Goal: Task Accomplishment & Management: Complete application form

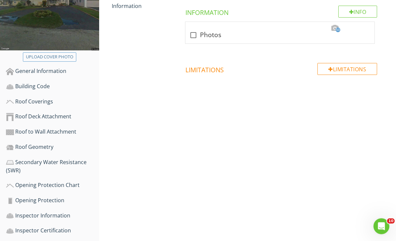
scroll to position [146, 0]
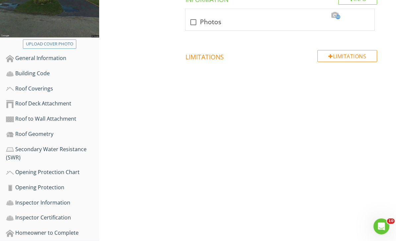
click at [35, 150] on div "Secondary Water Resistance (SWR)" at bounding box center [52, 153] width 93 height 17
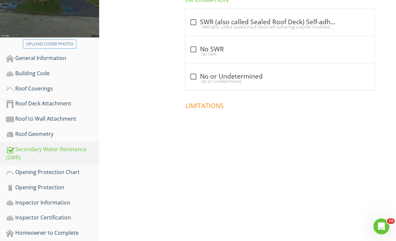
click at [193, 23] on div at bounding box center [193, 22] width 11 height 11
checkbox input "true"
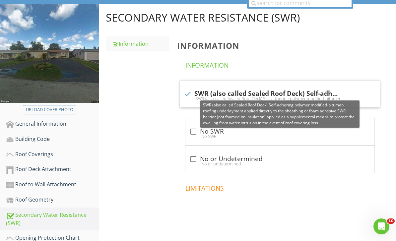
scroll to position [146, 0]
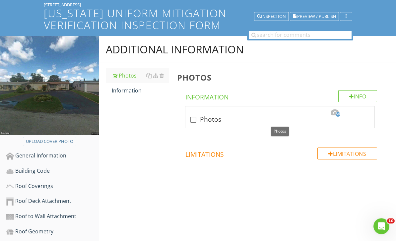
scroll to position [49, 0]
click at [194, 121] on div at bounding box center [193, 119] width 11 height 11
checkbox input "true"
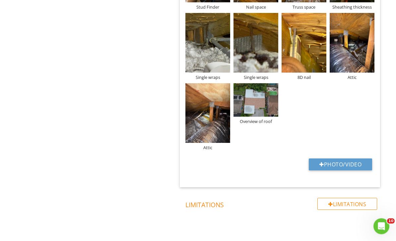
scroll to position [1062, 0]
click at [346, 163] on button "Photo/Video" at bounding box center [340, 165] width 63 height 12
type input "C:\fakepath\77809619855__6ACFDFEF-6E5D-4D50-B73E-DECF12AD16AC.jpeg"
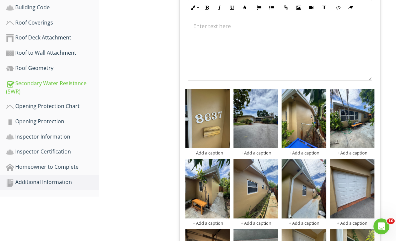
scroll to position [0, 0]
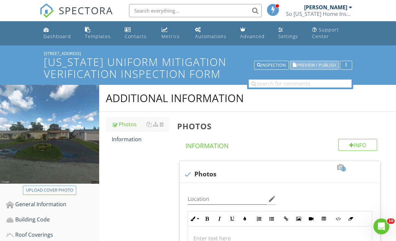
click at [327, 61] on button "Preview / Publish" at bounding box center [314, 65] width 49 height 9
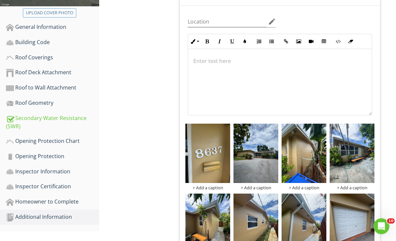
scroll to position [178, 0]
click at [39, 119] on div "Secondary Water Resistance (SWR)" at bounding box center [52, 122] width 93 height 17
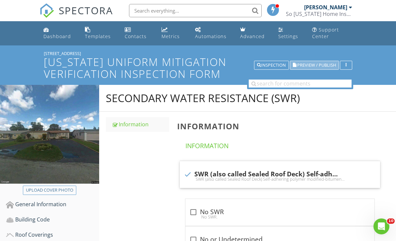
click at [323, 63] on span "Preview / Publish" at bounding box center [316, 65] width 39 height 4
click at [317, 64] on span "Preview / Publish" at bounding box center [316, 65] width 39 height 4
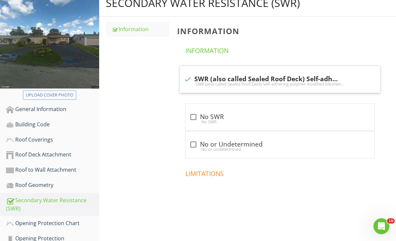
scroll to position [95, 0]
click at [196, 144] on div at bounding box center [193, 144] width 11 height 11
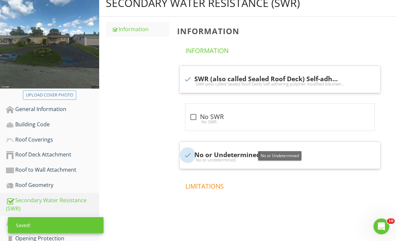
click at [186, 153] on div at bounding box center [187, 155] width 11 height 11
checkbox input "false"
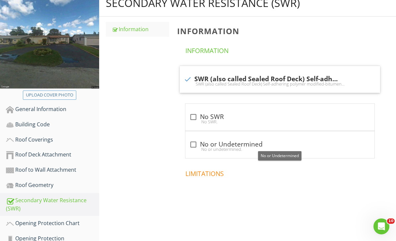
click at [208, 198] on span at bounding box center [281, 199] width 208 height 33
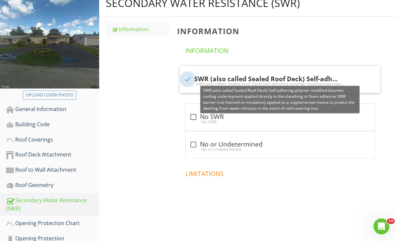
click at [191, 79] on div at bounding box center [187, 79] width 11 height 11
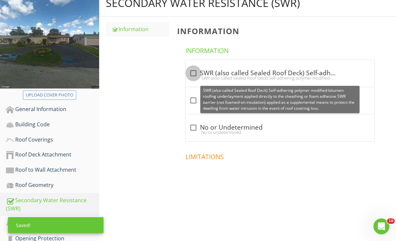
click at [194, 73] on div at bounding box center [193, 73] width 11 height 11
checkbox input "true"
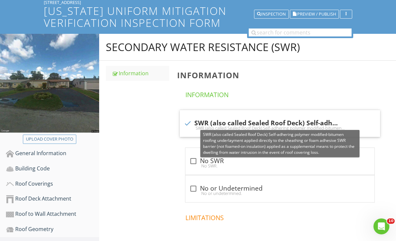
scroll to position [0, 0]
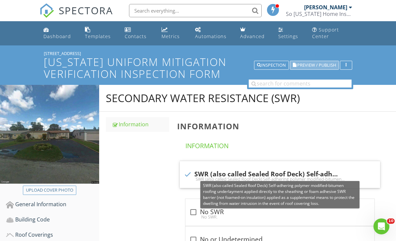
click at [324, 64] on span "Preview / Publish" at bounding box center [316, 65] width 39 height 4
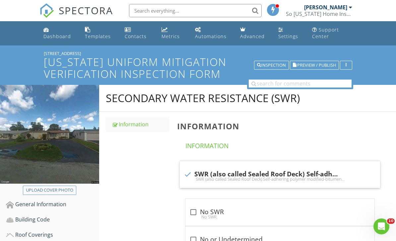
click at [325, 66] on span "Preview / Publish" at bounding box center [316, 65] width 39 height 4
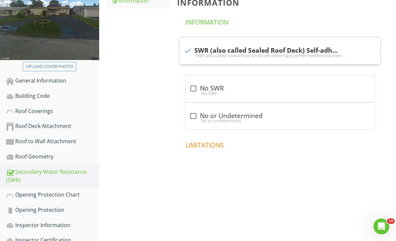
scroll to position [146, 0]
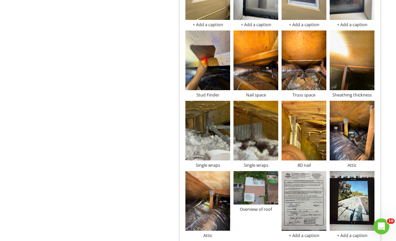
scroll to position [1063, 0]
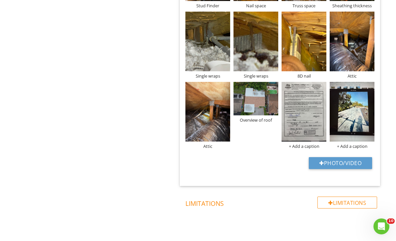
click at [0, 0] on div at bounding box center [0, 0] width 0 height 0
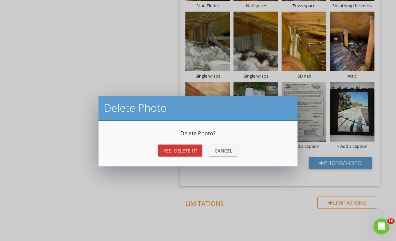
click at [197, 153] on button "Yes, Delete it!" at bounding box center [180, 151] width 44 height 12
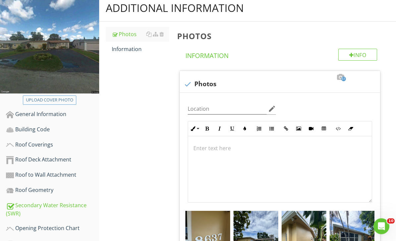
scroll to position [0, 0]
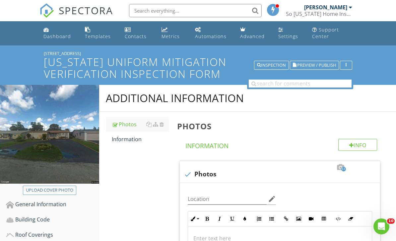
click at [319, 65] on span "Preview / Publish" at bounding box center [316, 65] width 39 height 4
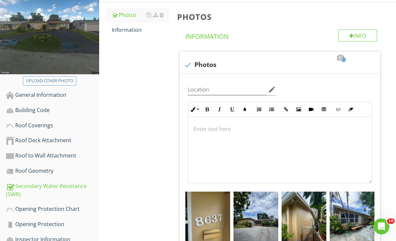
scroll to position [109, 0]
click at [47, 126] on div "Roof Coverings" at bounding box center [52, 126] width 93 height 9
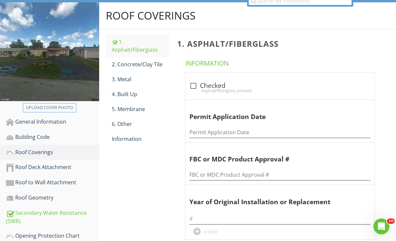
scroll to position [78, 0]
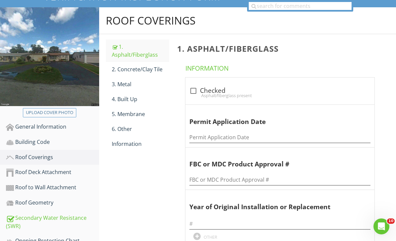
click at [132, 96] on div "4. Built Up" at bounding box center [141, 99] width 58 height 8
click at [195, 89] on div at bounding box center [193, 90] width 11 height 11
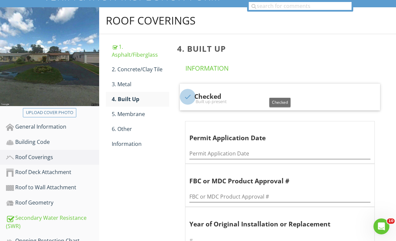
checkbox input "true"
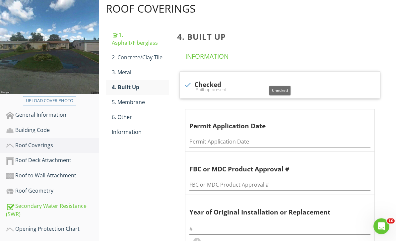
scroll to position [90, 0]
click at [144, 43] on div "1. Asphalt/Fiberglass" at bounding box center [141, 39] width 58 height 16
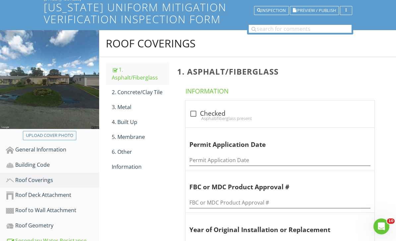
scroll to position [53, 0]
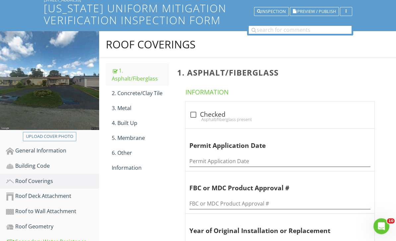
click at [138, 73] on div "1. Asphalt/Fiberglass" at bounding box center [141, 75] width 58 height 16
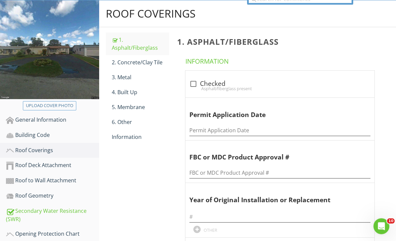
scroll to position [154, 0]
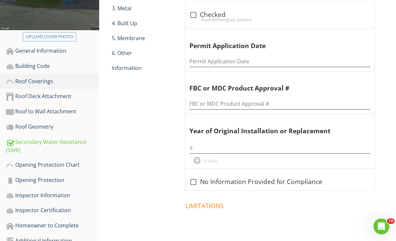
click at [41, 83] on div "Roof Coverings" at bounding box center [52, 81] width 93 height 9
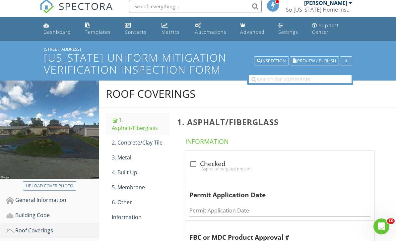
scroll to position [0, 0]
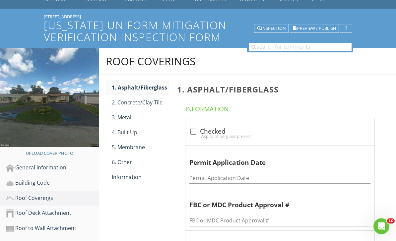
click at [121, 134] on div "4. Built Up" at bounding box center [141, 133] width 58 height 8
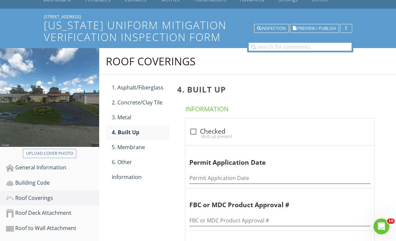
click at [125, 104] on div "2. Concrete/Clay Tile" at bounding box center [141, 103] width 58 height 8
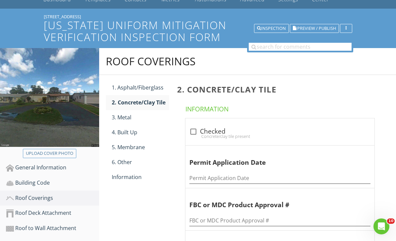
click at [126, 90] on div "1. Asphalt/Fiberglass" at bounding box center [141, 88] width 58 height 8
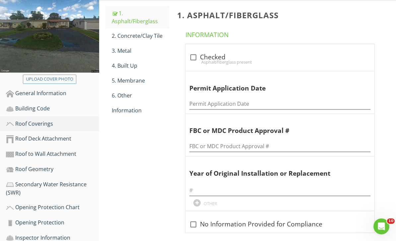
scroll to position [111, 0]
click at [119, 66] on div "4. Built Up" at bounding box center [141, 66] width 58 height 8
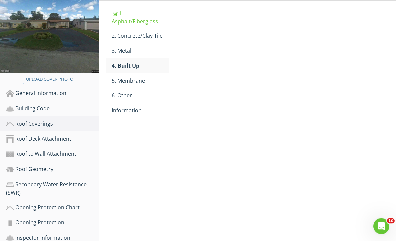
scroll to position [111, 0]
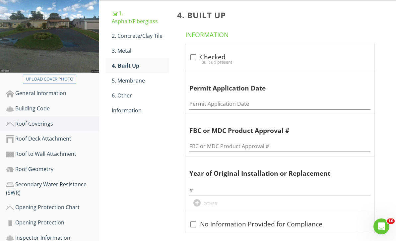
click at [120, 55] on link "3. Metal" at bounding box center [141, 50] width 58 height 15
click at [122, 84] on div "5. Membrane" at bounding box center [141, 81] width 58 height 8
click at [120, 93] on div "6. Other" at bounding box center [141, 96] width 58 height 8
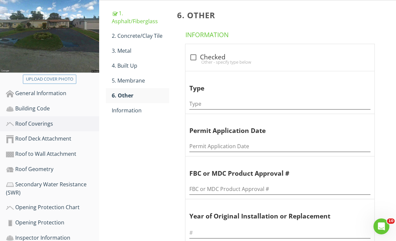
click at [124, 64] on div "4. Built Up" at bounding box center [141, 66] width 58 height 8
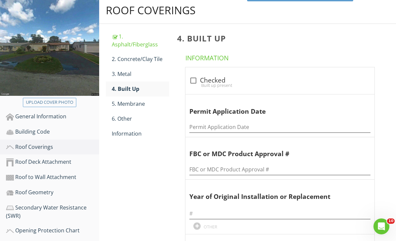
scroll to position [90, 0]
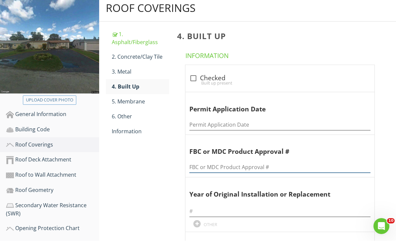
click at [272, 162] on input "FBC or MDC Product Approval #" at bounding box center [280, 167] width 181 height 11
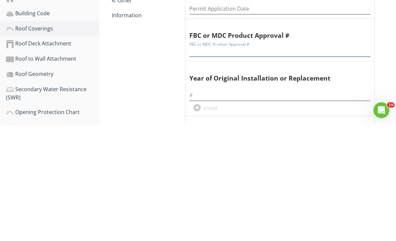
click at [268, 162] on input "FBC or MDC Product Approval #" at bounding box center [280, 167] width 181 height 11
paste input "2502911"
type input "2502911"
click at [264, 202] on div at bounding box center [280, 209] width 181 height 15
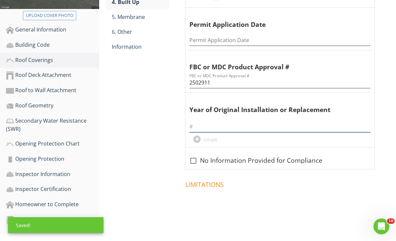
click at [265, 121] on input "text" at bounding box center [280, 126] width 181 height 11
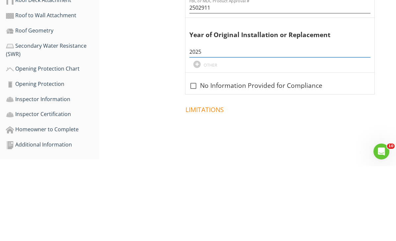
type input "2025"
click at [388, 52] on div "4. Built Up Information check_box_outline_blank Checked Built up present Permit…" at bounding box center [284, 82] width 223 height 290
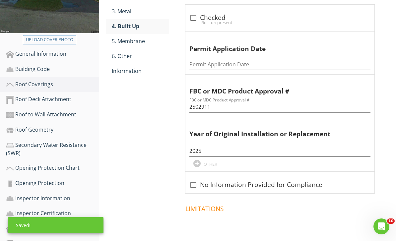
scroll to position [150, 0]
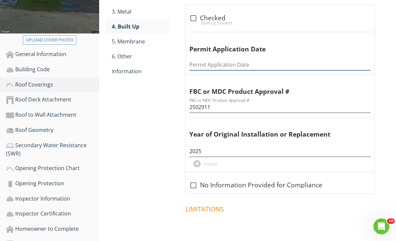
click at [297, 63] on input "Permit Application Date" at bounding box center [280, 64] width 181 height 11
type input "04/22/2025"
click at [386, 69] on div "4. Built Up Information check_box_outline_blank Checked Built up present Permit…" at bounding box center [284, 107] width 223 height 290
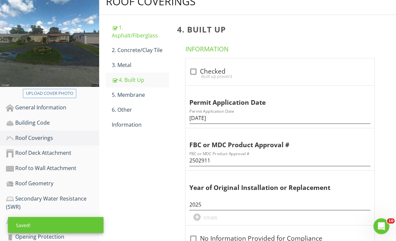
scroll to position [94, 0]
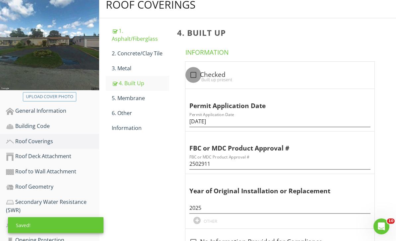
click at [191, 73] on div at bounding box center [193, 74] width 11 height 11
checkbox input "true"
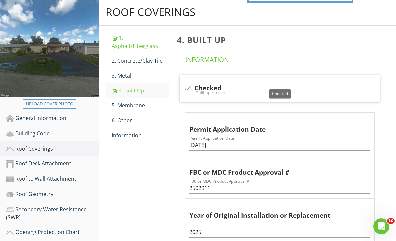
scroll to position [0, 0]
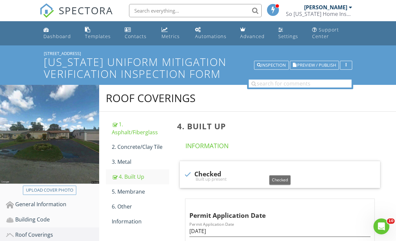
click at [321, 65] on span "Preview / Publish" at bounding box center [316, 65] width 39 height 4
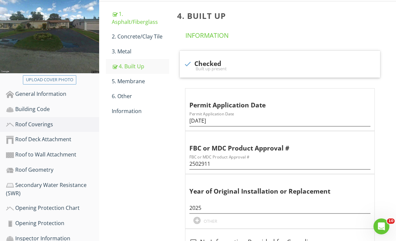
scroll to position [171, 0]
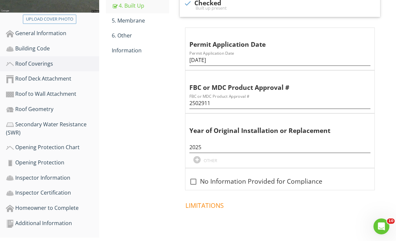
click at [123, 48] on div "Information" at bounding box center [141, 50] width 58 height 8
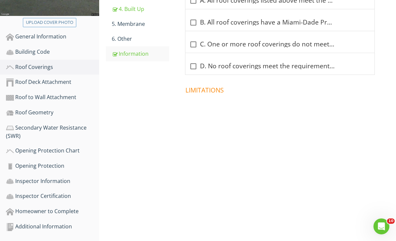
scroll to position [146, 0]
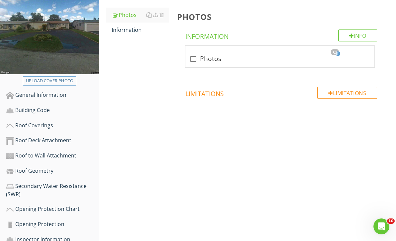
scroll to position [29, 0]
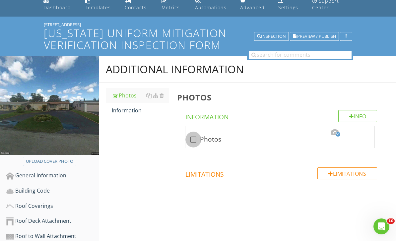
click at [193, 140] on div at bounding box center [193, 139] width 11 height 11
checkbox input "true"
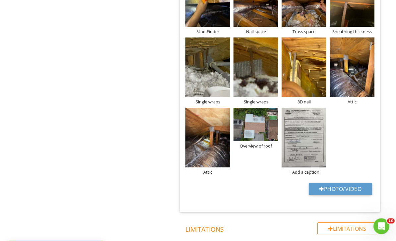
scroll to position [1063, 0]
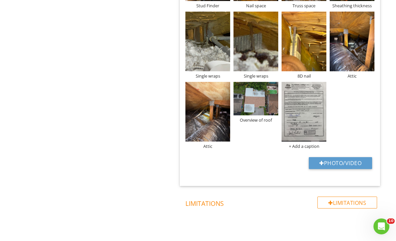
click at [307, 145] on div "+ Add a caption" at bounding box center [304, 146] width 45 height 5
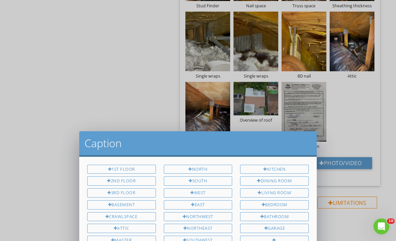
scroll to position [0, 0]
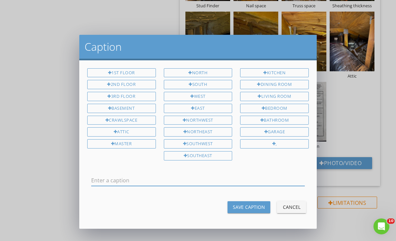
click at [273, 175] on input "text" at bounding box center [198, 180] width 214 height 11
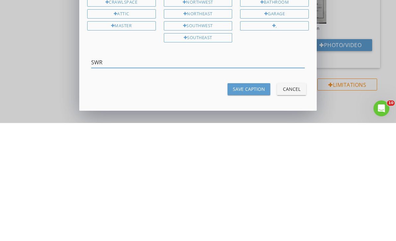
type input "SWR"
click at [249, 204] on div "Save Caption" at bounding box center [249, 207] width 32 height 7
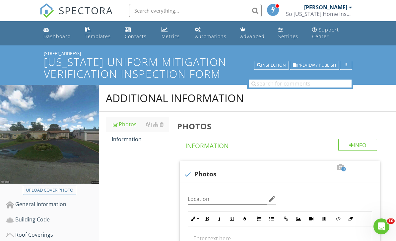
click at [326, 61] on button "Preview / Publish" at bounding box center [314, 65] width 49 height 9
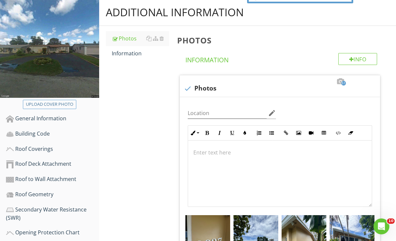
scroll to position [87, 0]
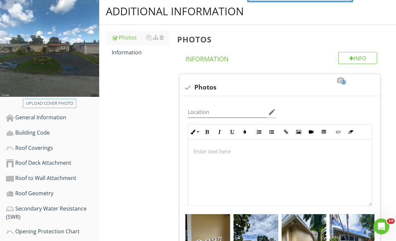
click at [40, 99] on button "Upload cover photo" at bounding box center [49, 103] width 53 height 9
type input "C:\fakepath\IMG_2062.jpeg"
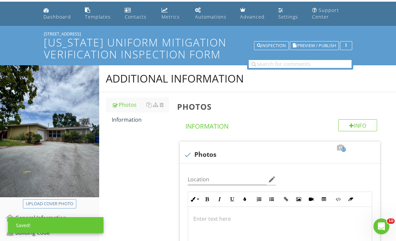
scroll to position [14, 0]
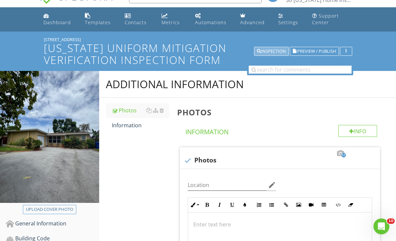
click at [279, 51] on div "Inspection" at bounding box center [271, 51] width 29 height 5
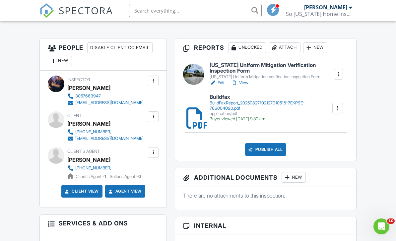
click at [279, 151] on div "Publish All" at bounding box center [265, 149] width 41 height 13
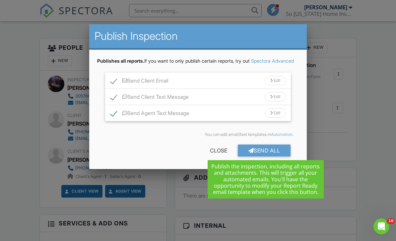
click at [283, 156] on div "Send All" at bounding box center [264, 151] width 53 height 12
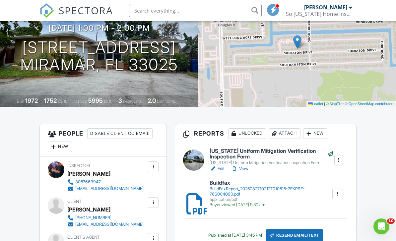
scroll to position [77, 0]
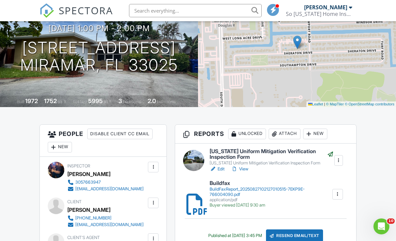
click at [293, 151] on h6 "[US_STATE] Uniform Mitigation Verification Inspection Form" at bounding box center [272, 155] width 124 height 12
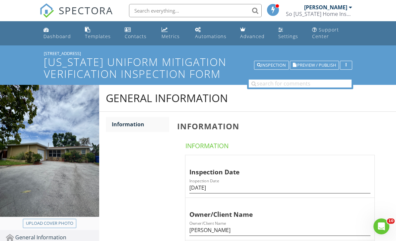
click at [329, 63] on span "Preview / Publish" at bounding box center [316, 65] width 39 height 4
click at [279, 65] on div "Inspection" at bounding box center [271, 65] width 29 height 5
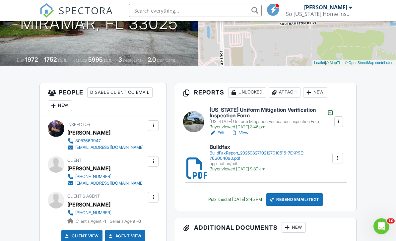
scroll to position [118, 0]
